Goal: Use online tool/utility: Utilize a website feature to perform a specific function

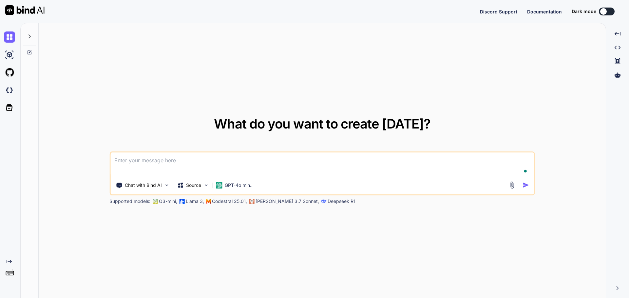
type textarea "x"
type textarea "l"
type textarea "x"
type textarea "lo"
type textarea "x"
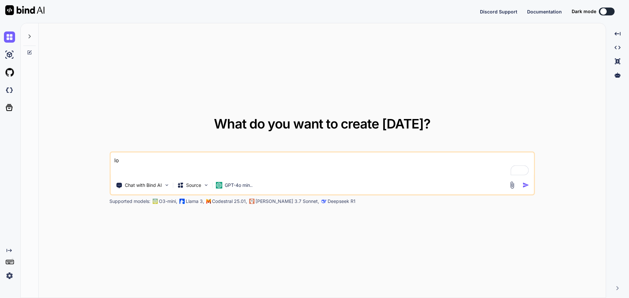
type textarea "C"
type textarea "x"
type textarea "Cr"
type textarea "x"
type textarea "Cre"
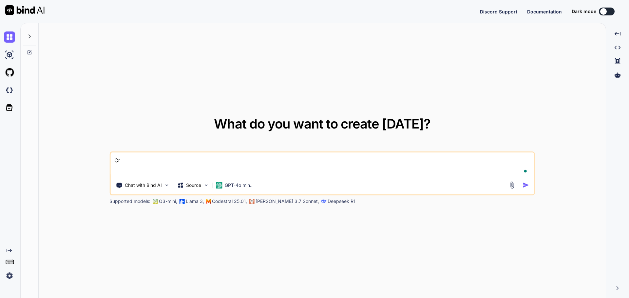
type textarea "x"
type textarea "Crea"
type textarea "x"
type textarea "Creat"
type textarea "x"
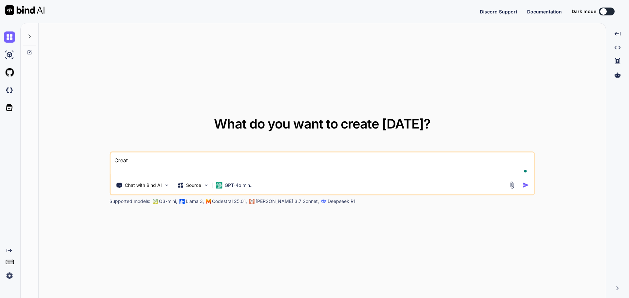
type textarea "Create"
type textarea "x"
type textarea "Create"
type textarea "x"
type textarea "Create a"
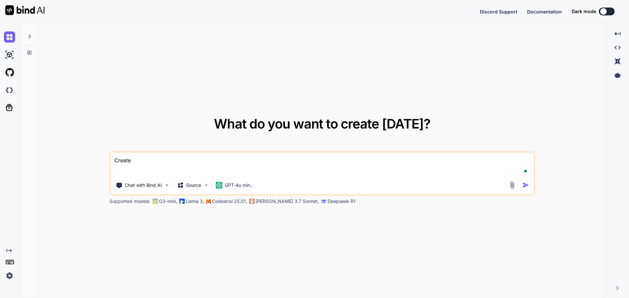
type textarea "x"
type textarea "Create a"
type textarea "x"
type textarea "Create a P"
type textarea "x"
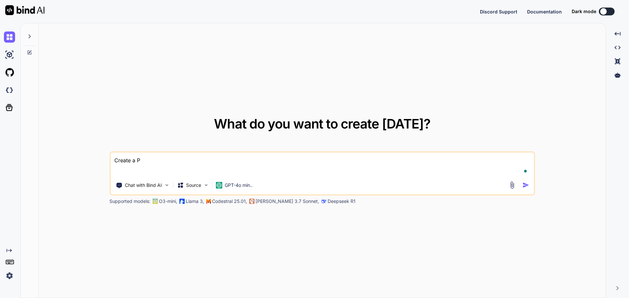
type textarea "Create a Py"
type textarea "x"
type textarea "Create a Pyt"
type textarea "x"
type textarea "Create a Pyth"
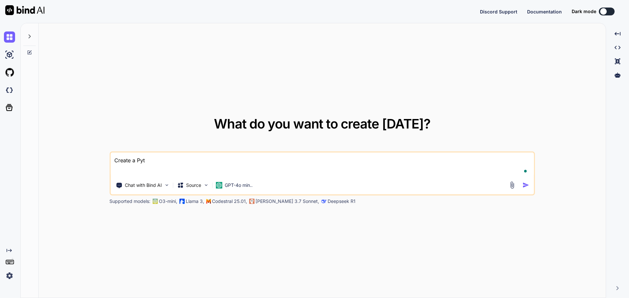
type textarea "x"
type textarea "Create a Pytho"
type textarea "x"
type textarea "Create a Python"
type textarea "x"
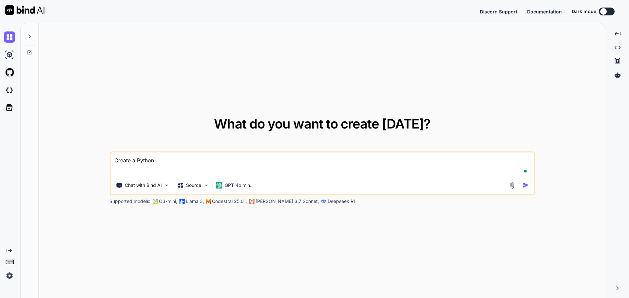
type textarea "Create a Python"
type textarea "x"
type textarea "Create a Python P"
type textarea "x"
type textarea "Create a Python Pr"
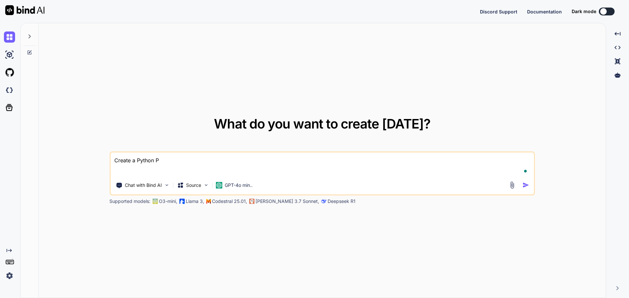
type textarea "x"
type textarea "Create a Python Pro"
type textarea "x"
type textarea "Create a Python Prog"
type textarea "x"
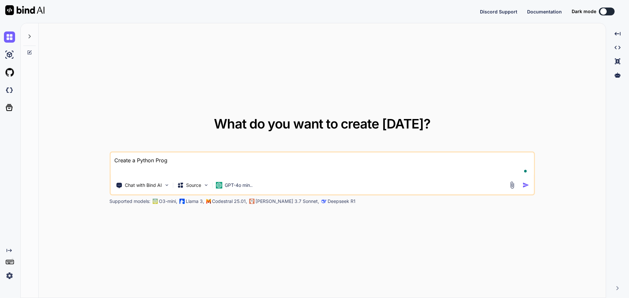
type textarea "Create a Python Progr"
type textarea "x"
type textarea "Create a Python Progra"
type textarea "x"
type textarea "Create a Python Program"
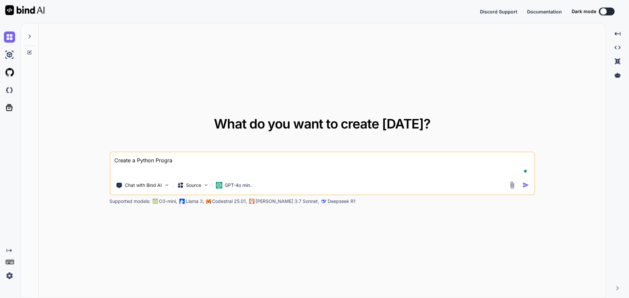
type textarea "x"
type textarea "Create a Python Program"
type textarea "x"
type textarea "Create a Python Program f"
type textarea "x"
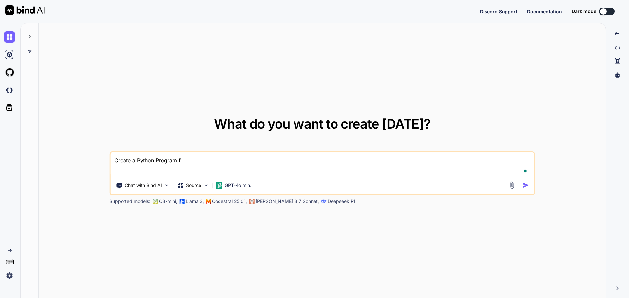
type textarea "Create a Python Program fo"
type textarea "x"
type textarea "Create a Python Program for"
type textarea "x"
type textarea "Create a Python Program for"
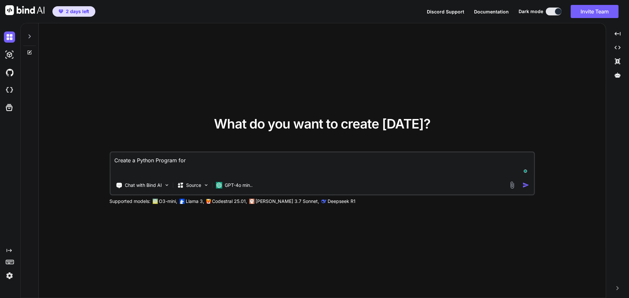
type textarea "x"
type textarea "Create a Python Program for S"
type textarea "x"
type textarea "Create a Python Program for Su"
type textarea "x"
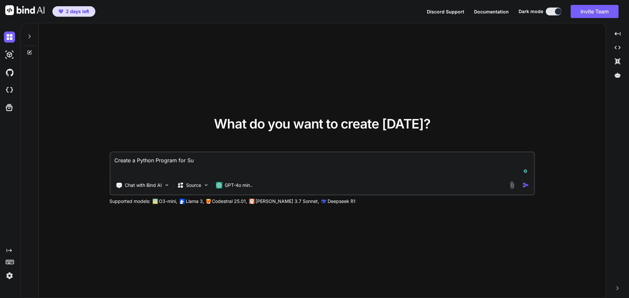
type textarea "Create a Python Program for Sum"
type textarea "x"
type textarea "Create a Python Program for Sum"
click at [526, 184] on img "button" at bounding box center [526, 185] width 7 height 7
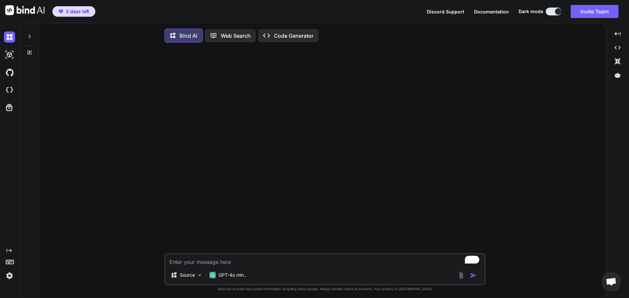
type textarea "x"
click at [227, 275] on p "GPT-4o min.." at bounding box center [233, 275] width 28 height 7
click at [222, 274] on p "GPT-4o min.." at bounding box center [233, 275] width 28 height 7
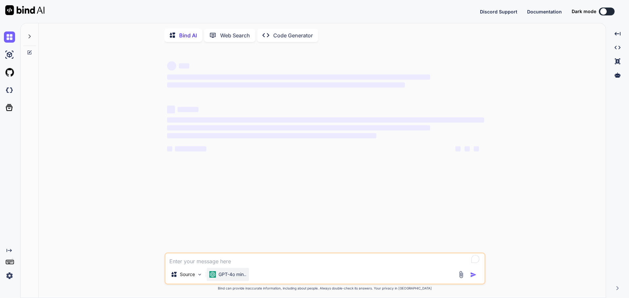
click at [230, 273] on p "GPT-4o min.." at bounding box center [233, 274] width 28 height 7
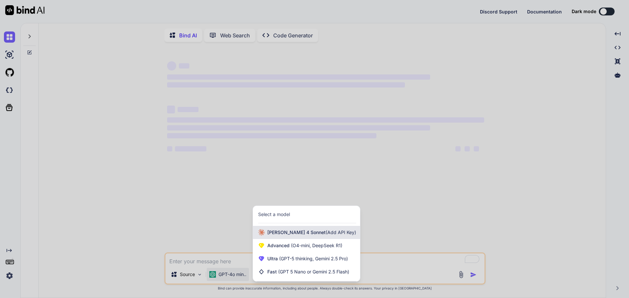
click at [295, 236] on span "[PERSON_NAME] 4 Sonnet (Add API Key)" at bounding box center [312, 232] width 89 height 7
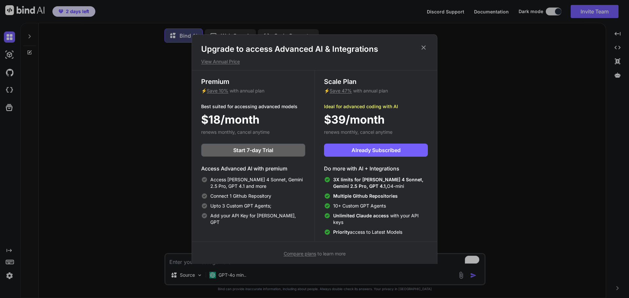
click at [426, 50] on icon at bounding box center [423, 47] width 7 height 7
type textarea "x"
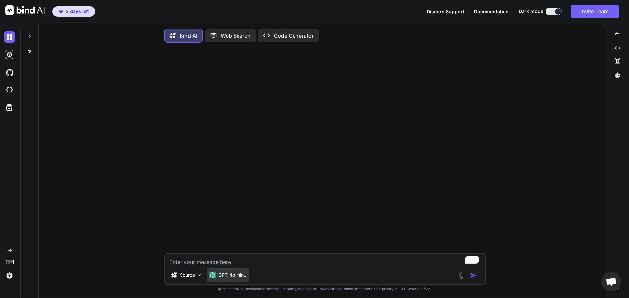
click at [229, 273] on div "GPT-4o min.." at bounding box center [228, 274] width 42 height 13
click at [223, 276] on p "GPT-4o min.." at bounding box center [233, 275] width 28 height 7
click at [222, 276] on p "GPT-4o min.." at bounding box center [233, 275] width 28 height 7
click at [222, 275] on p "GPT-4o min.." at bounding box center [233, 275] width 28 height 7
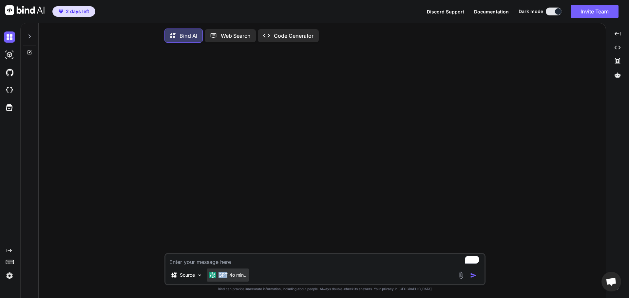
click at [222, 275] on p "GPT-4o min.." at bounding box center [233, 275] width 28 height 7
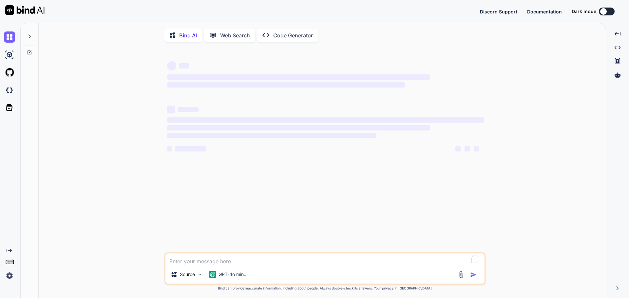
click at [222, 274] on p "GPT-4o min.." at bounding box center [233, 274] width 28 height 7
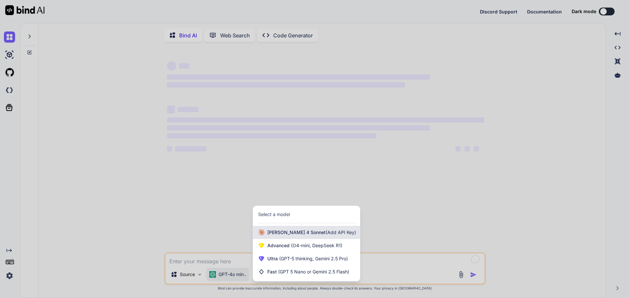
click at [277, 229] on div "[PERSON_NAME] 4 Sonnet (Add API Key)" at bounding box center [306, 232] width 107 height 13
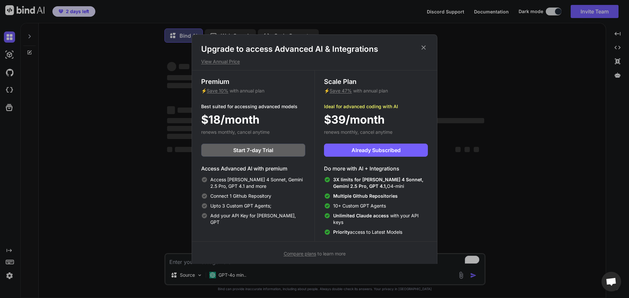
click at [424, 50] on icon at bounding box center [423, 47] width 7 height 7
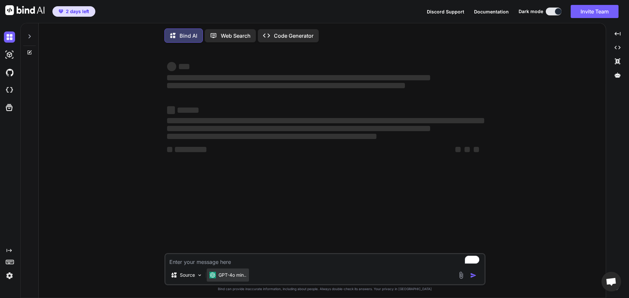
drag, startPoint x: 222, startPoint y: 284, endPoint x: 223, endPoint y: 277, distance: 6.6
click at [223, 280] on div "GPT-4o min.." at bounding box center [228, 276] width 42 height 16
click at [223, 277] on p "GPT-4o min.." at bounding box center [233, 275] width 28 height 7
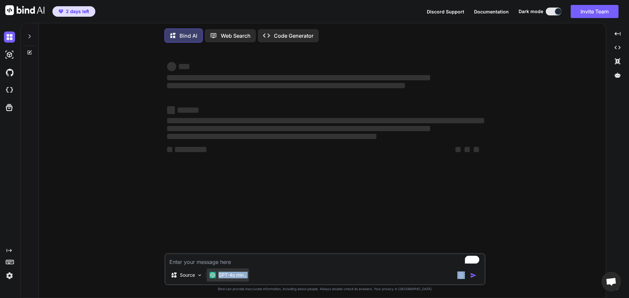
click at [223, 277] on p "GPT-4o min.." at bounding box center [233, 275] width 28 height 7
type textarea "x"
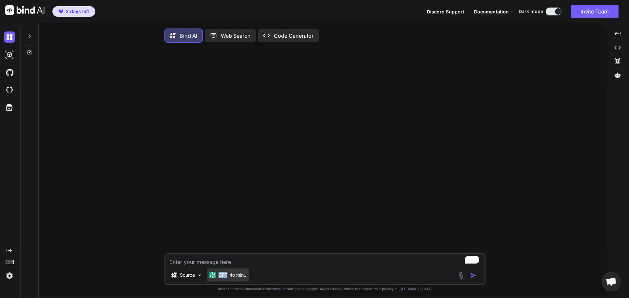
click at [223, 277] on p "GPT-4o min.." at bounding box center [233, 275] width 28 height 7
click at [218, 274] on div "GPT-4o min.." at bounding box center [227, 275] width 37 height 7
click at [217, 275] on div "GPT-4o min.." at bounding box center [227, 275] width 37 height 7
click at [216, 275] on img at bounding box center [212, 275] width 7 height 7
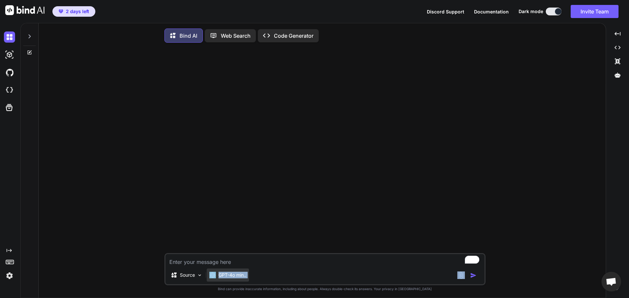
click at [213, 274] on img at bounding box center [212, 275] width 7 height 7
click at [241, 275] on p "GPT-4o min.." at bounding box center [233, 275] width 28 height 7
click at [296, 270] on div "Source GPT-4o min.." at bounding box center [325, 276] width 319 height 16
click at [235, 276] on p "GPT-4o min.." at bounding box center [233, 275] width 28 height 7
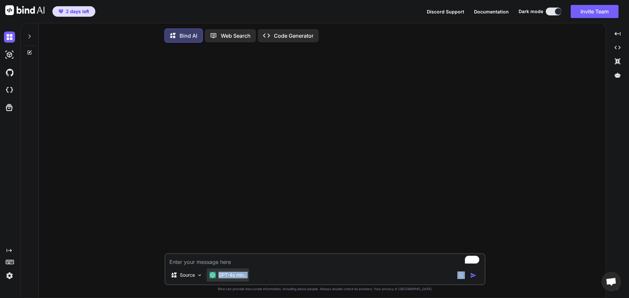
click at [235, 276] on p "GPT-4o min.." at bounding box center [233, 275] width 28 height 7
drag, startPoint x: 268, startPoint y: 273, endPoint x: 251, endPoint y: 274, distance: 16.4
click at [268, 273] on div "Source GPT-4o min.." at bounding box center [325, 276] width 319 height 16
click at [230, 274] on p "GPT-4o min.." at bounding box center [233, 275] width 28 height 7
drag, startPoint x: 216, startPoint y: 261, endPoint x: 221, endPoint y: 269, distance: 9.1
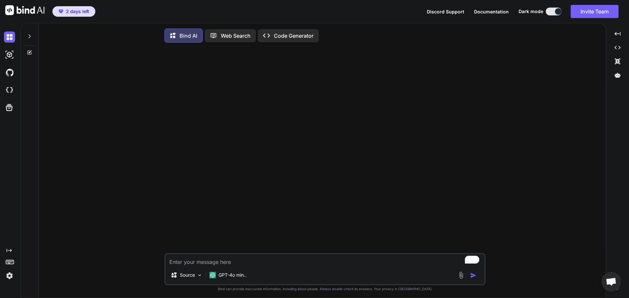
click at [216, 261] on textarea "To enrich screen reader interactions, please activate Accessibility in Grammarl…" at bounding box center [325, 260] width 319 height 12
click at [222, 270] on div "GPT-4o min.." at bounding box center [228, 274] width 42 height 13
click at [267, 266] on textarea "To enrich screen reader interactions, please activate Accessibility in Grammarl…" at bounding box center [325, 260] width 319 height 12
click at [225, 272] on div "GPT-4o min.." at bounding box center [228, 274] width 42 height 13
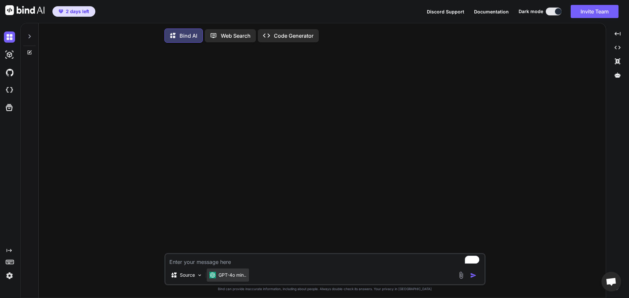
click at [220, 273] on div "GPT-4o min.." at bounding box center [228, 274] width 42 height 13
click at [218, 277] on div "GPT-4o min.." at bounding box center [227, 275] width 37 height 7
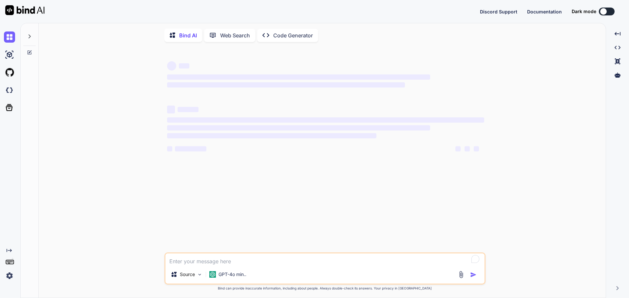
click at [222, 272] on div "GPT-4o min.." at bounding box center [228, 274] width 42 height 13
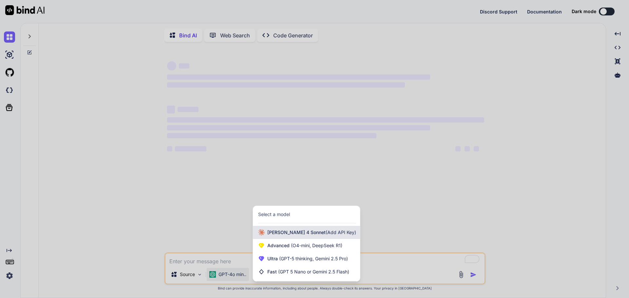
click at [282, 229] on div "[PERSON_NAME] 4 Sonnet (Add API Key)" at bounding box center [306, 232] width 107 height 13
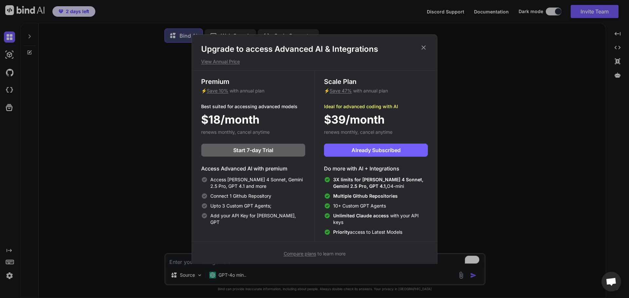
click at [424, 48] on icon at bounding box center [424, 47] width 4 height 4
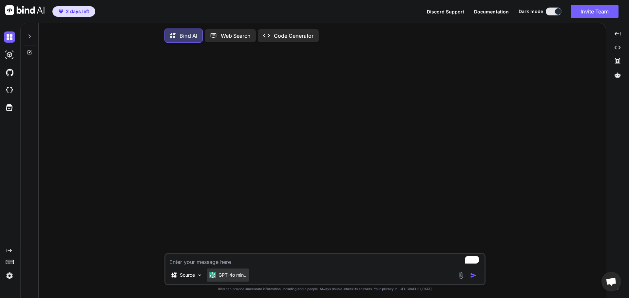
click at [223, 276] on p "GPT-4o min.." at bounding box center [233, 275] width 28 height 7
type textarea "x"
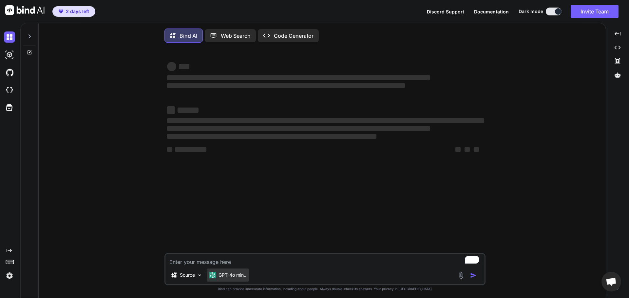
click at [224, 276] on p "GPT-4o min.." at bounding box center [233, 275] width 28 height 7
click at [220, 278] on p "GPT-4o min.." at bounding box center [233, 275] width 28 height 7
click at [221, 278] on p "GPT-4o min.." at bounding box center [233, 275] width 28 height 7
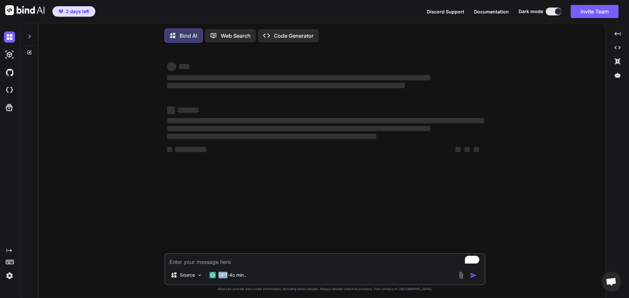
drag, startPoint x: 221, startPoint y: 277, endPoint x: 231, endPoint y: 285, distance: 11.9
click at [226, 284] on div "GPT-4o min.." at bounding box center [228, 276] width 42 height 16
click at [231, 279] on div "GPT-4o min.." at bounding box center [228, 274] width 42 height 13
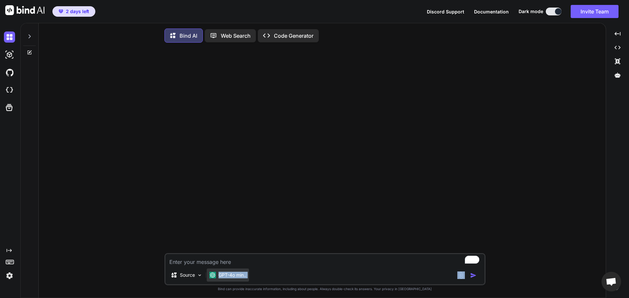
click at [248, 277] on div "GPT-4o min.." at bounding box center [228, 274] width 42 height 13
drag, startPoint x: 223, startPoint y: 280, endPoint x: 201, endPoint y: 280, distance: 22.0
click at [214, 278] on div "GPT-4o min.." at bounding box center [227, 275] width 37 height 7
click at [201, 280] on div "Source" at bounding box center [186, 274] width 37 height 13
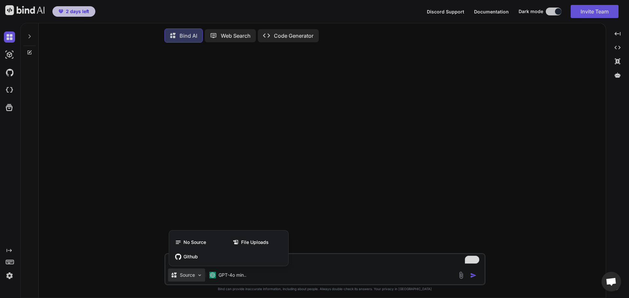
click at [197, 279] on div at bounding box center [314, 149] width 629 height 298
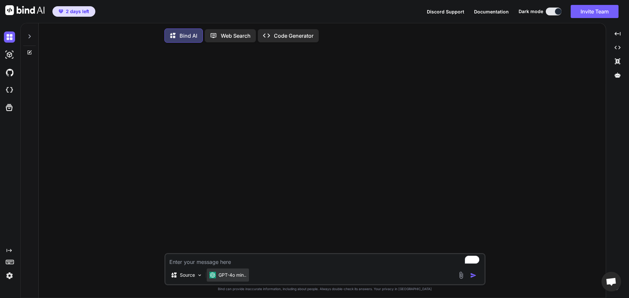
click at [214, 278] on img at bounding box center [212, 275] width 7 height 7
click at [230, 41] on div "Web Search" at bounding box center [230, 35] width 51 height 13
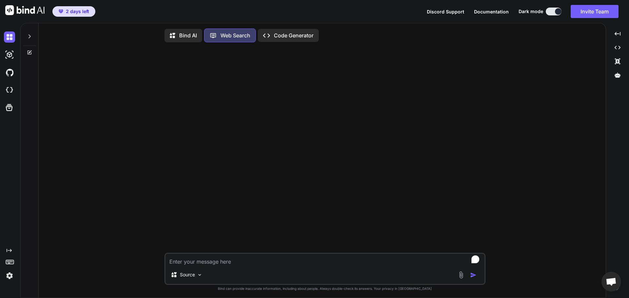
scroll to position [3, 0]
click at [186, 38] on div "Bind AI" at bounding box center [184, 34] width 38 height 13
type textarea "x"
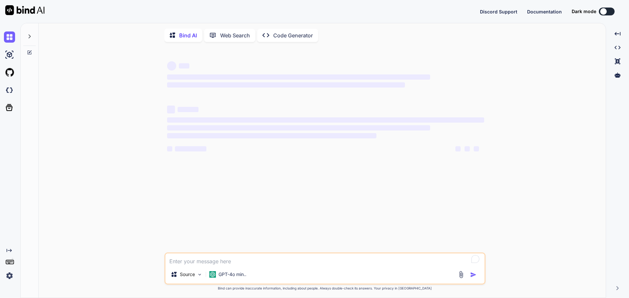
click at [225, 275] on p "GPT-4o min.." at bounding box center [233, 274] width 28 height 7
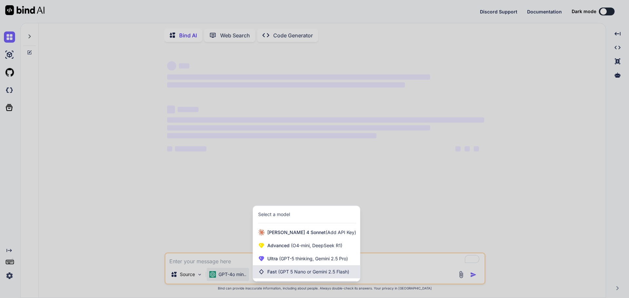
click at [284, 273] on span "(GPT 5 Nano or Gemini 2.5 Flash)" at bounding box center [313, 272] width 71 height 6
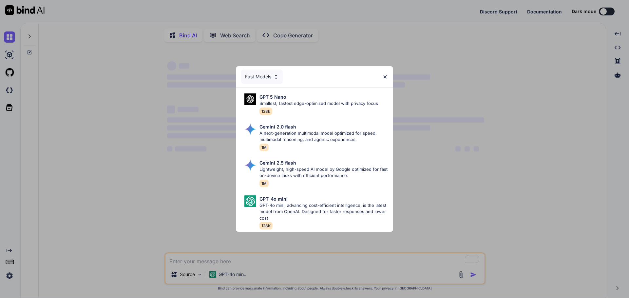
click at [271, 77] on div "Fast Models" at bounding box center [262, 77] width 42 height 14
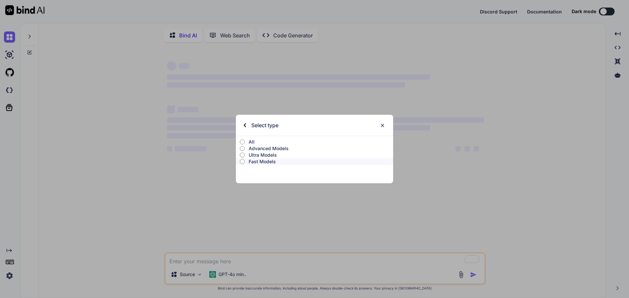
click at [260, 152] on p "Ultra Models" at bounding box center [321, 155] width 145 height 7
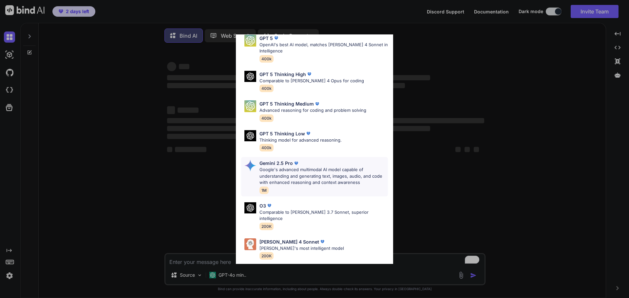
scroll to position [53, 0]
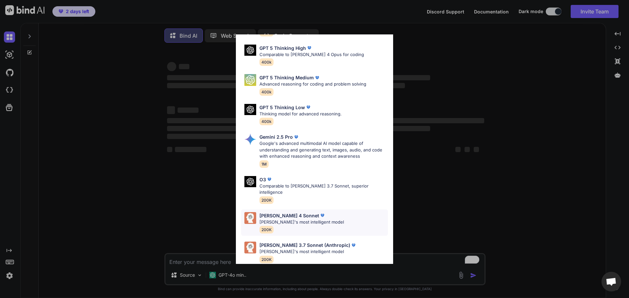
click at [306, 219] on p "Claude's most intelligent model" at bounding box center [302, 222] width 85 height 7
type textarea "x"
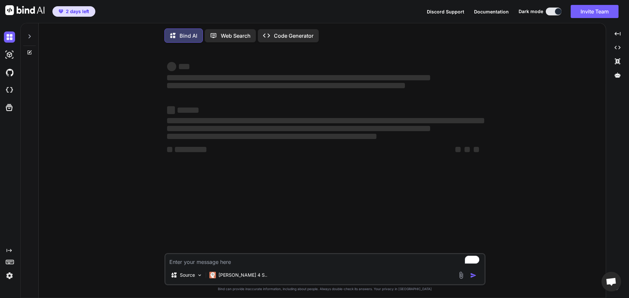
click at [192, 261] on textarea "To enrich screen reader interactions, please activate Accessibility in Grammarl…" at bounding box center [325, 260] width 319 height 12
type textarea "H"
type textarea "x"
type textarea "He"
type textarea "x"
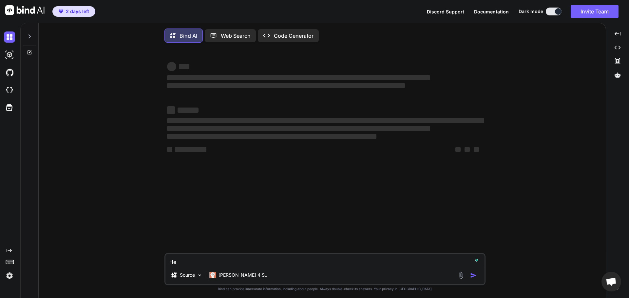
type textarea "Hel"
type textarea "x"
type textarea "Hell"
type textarea "x"
type textarea "Hello"
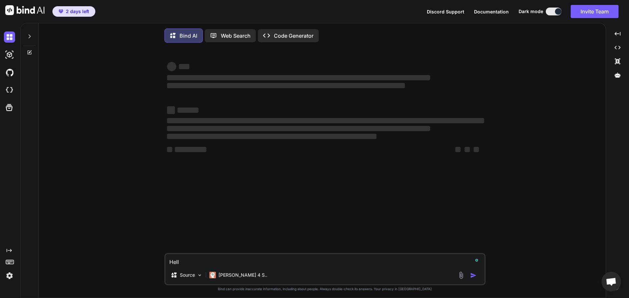
type textarea "x"
type textarea "Hello"
type textarea "x"
type textarea "Hello W"
type textarea "x"
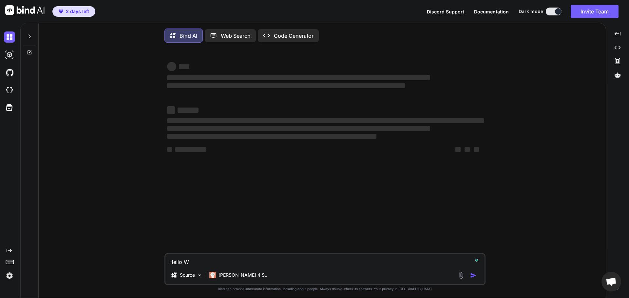
type textarea "Hello Wo"
type textarea "x"
type textarea "Hello Wor"
type textarea "x"
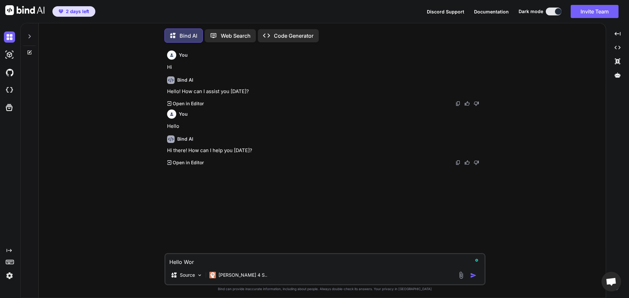
type textarea "Hello Worl"
type textarea "x"
type textarea "Hello World"
type textarea "x"
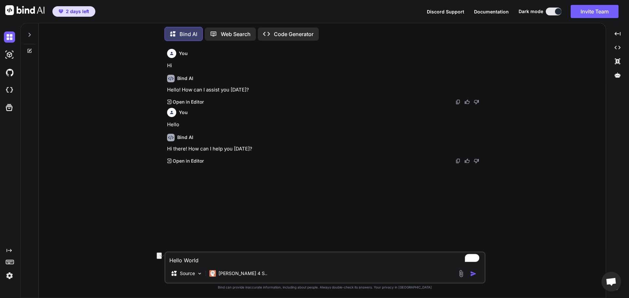
type textarea "P"
type textarea "x"
type textarea "Py"
type textarea "x"
type textarea "Pyt"
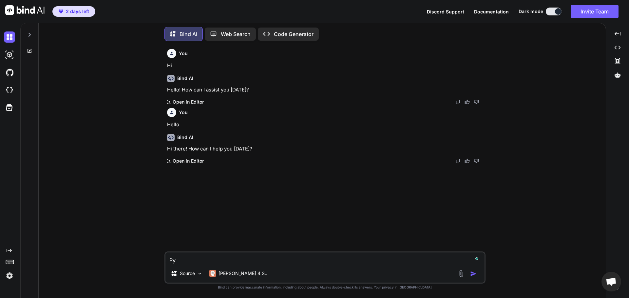
type textarea "x"
type textarea "Pyth"
type textarea "x"
type textarea "Pytho"
type textarea "x"
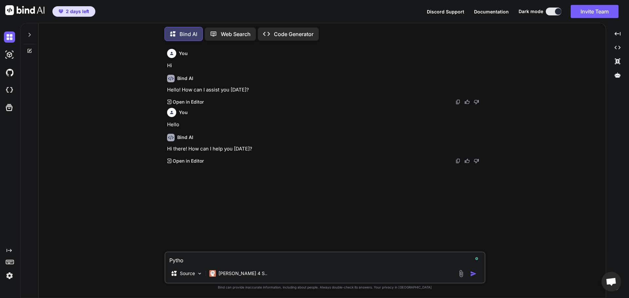
type textarea "Python"
type textarea "x"
type textarea "Python"
type textarea "x"
type textarea "Python P"
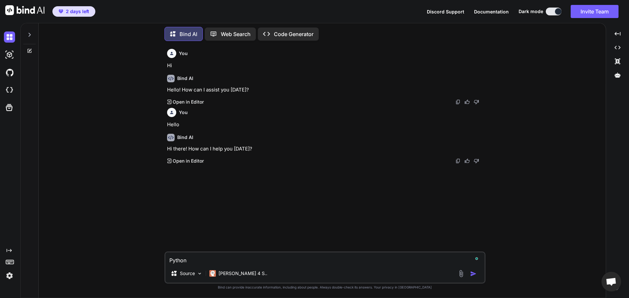
type textarea "x"
type textarea "Python Pr"
type textarea "x"
type textarea "Python Pro"
type textarea "x"
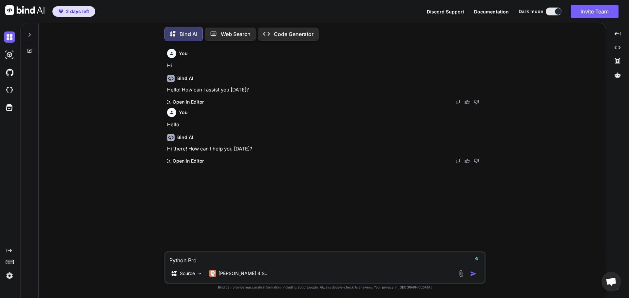
type textarea "Python Prog"
type textarea "x"
type textarea "Python Progr"
type textarea "x"
type textarea "Python Progra"
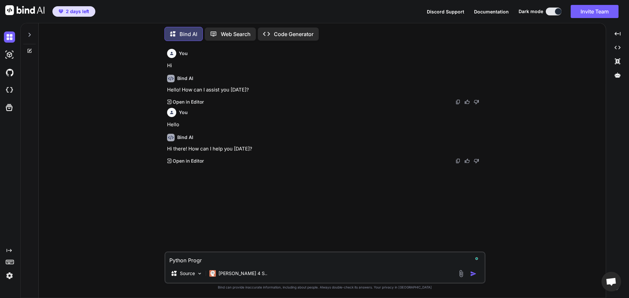
type textarea "x"
type textarea "Python Program"
type textarea "x"
type textarea "Python Program"
type textarea "x"
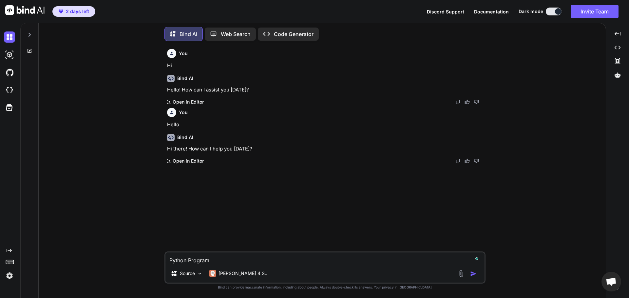
type textarea "Python Program f"
type textarea "x"
type textarea "Python Program fo"
type textarea "x"
type textarea "Python Program for"
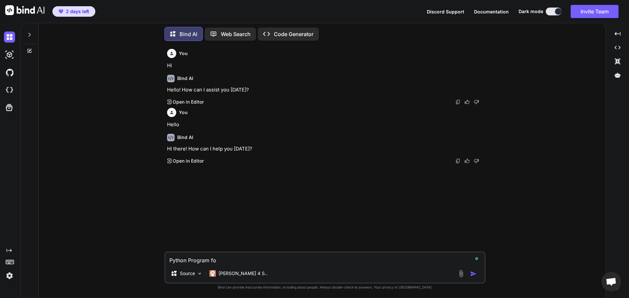
type textarea "x"
type textarea "Python Program for"
type textarea "x"
type textarea "Python Program for s"
type textarea "x"
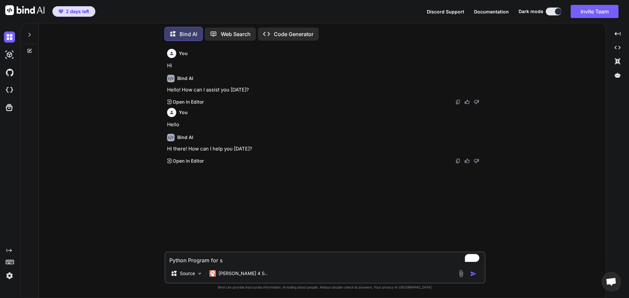
type textarea "Python Program for su"
type textarea "x"
type textarea "Python Program for sum"
type textarea "x"
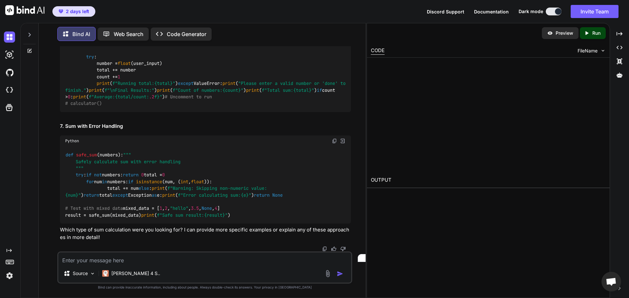
scroll to position [1091, 0]
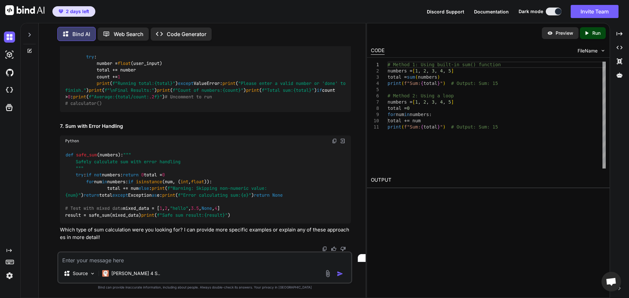
type textarea "x"
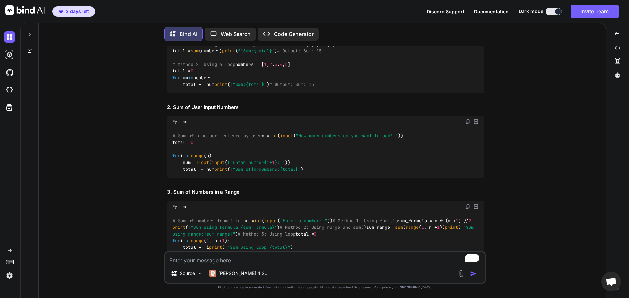
scroll to position [236, 0]
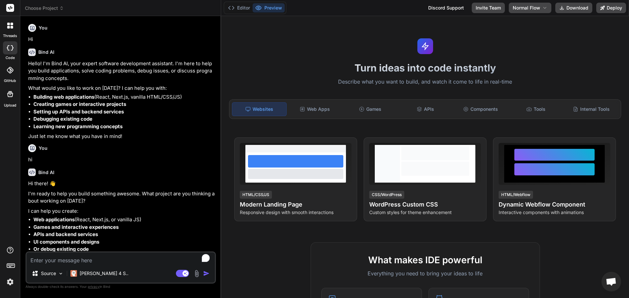
scroll to position [13, 0]
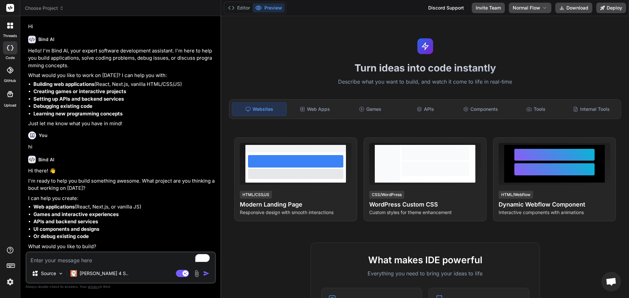
type textarea "x"
